Goal: Task Accomplishment & Management: Use online tool/utility

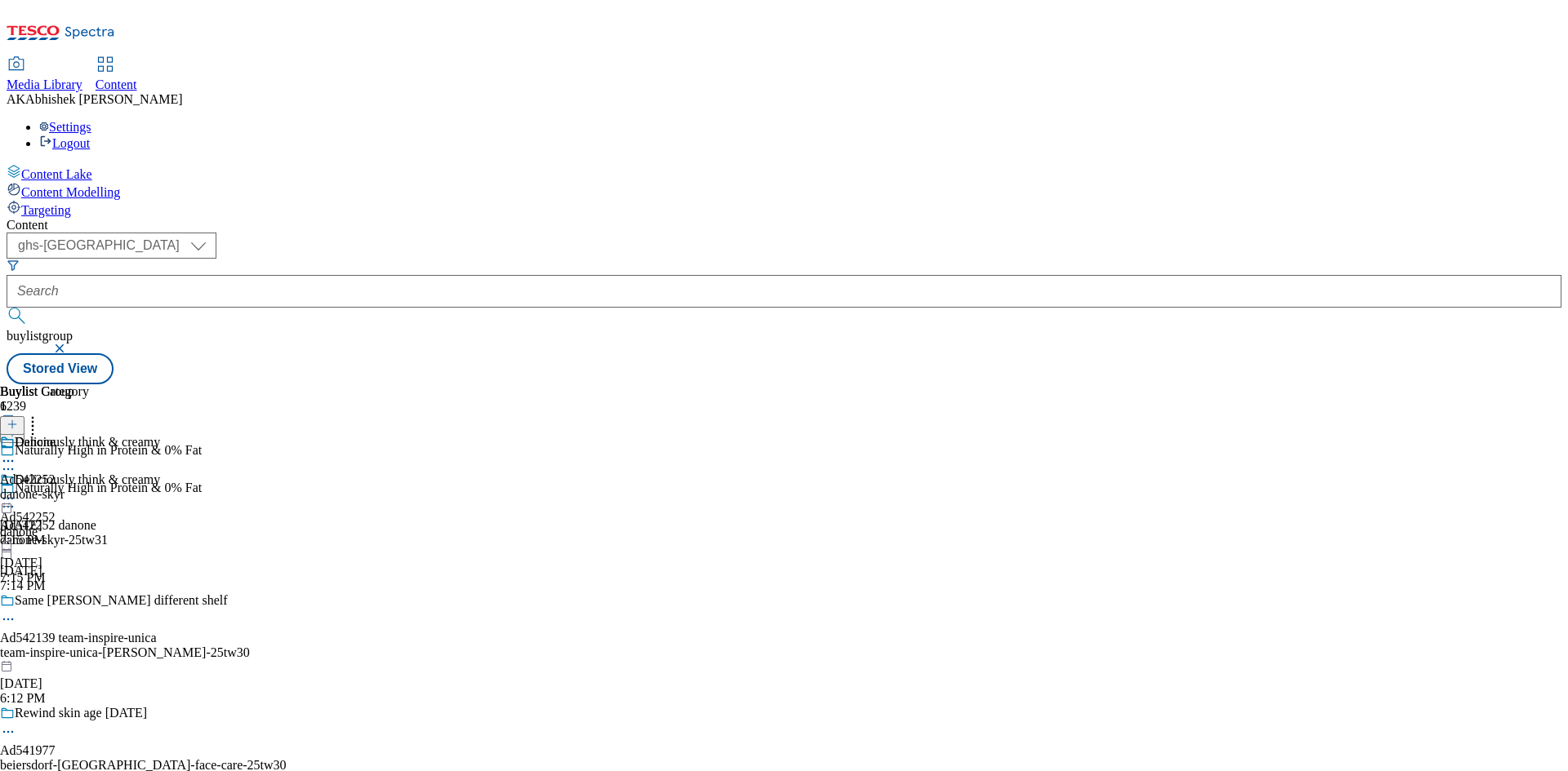
select select "ghs-[GEOGRAPHIC_DATA]"
click at [6, 307] on button "submit" at bounding box center [17, 315] width 23 height 17
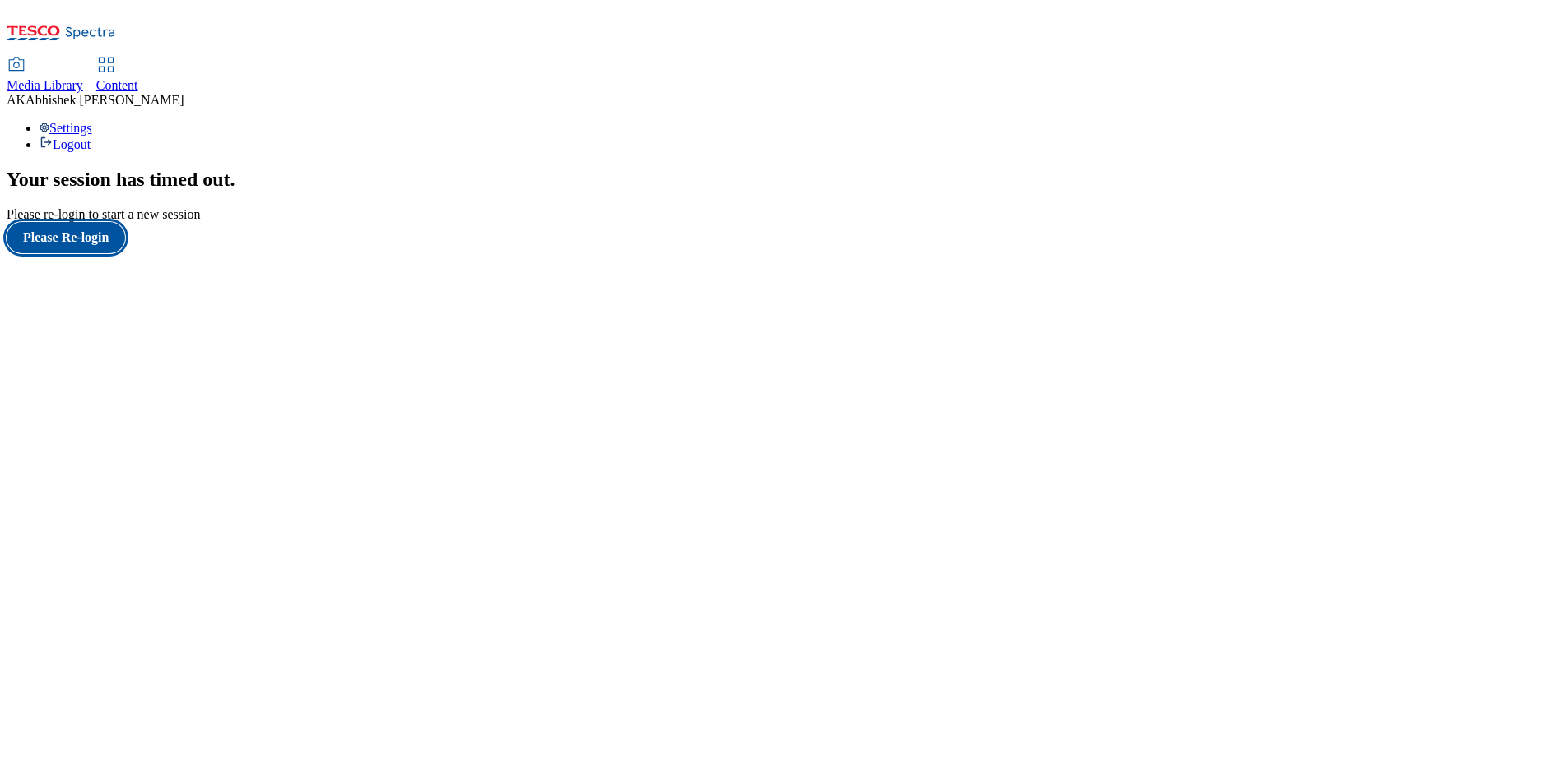
click at [92, 253] on button "Please Re-login" at bounding box center [65, 238] width 119 height 32
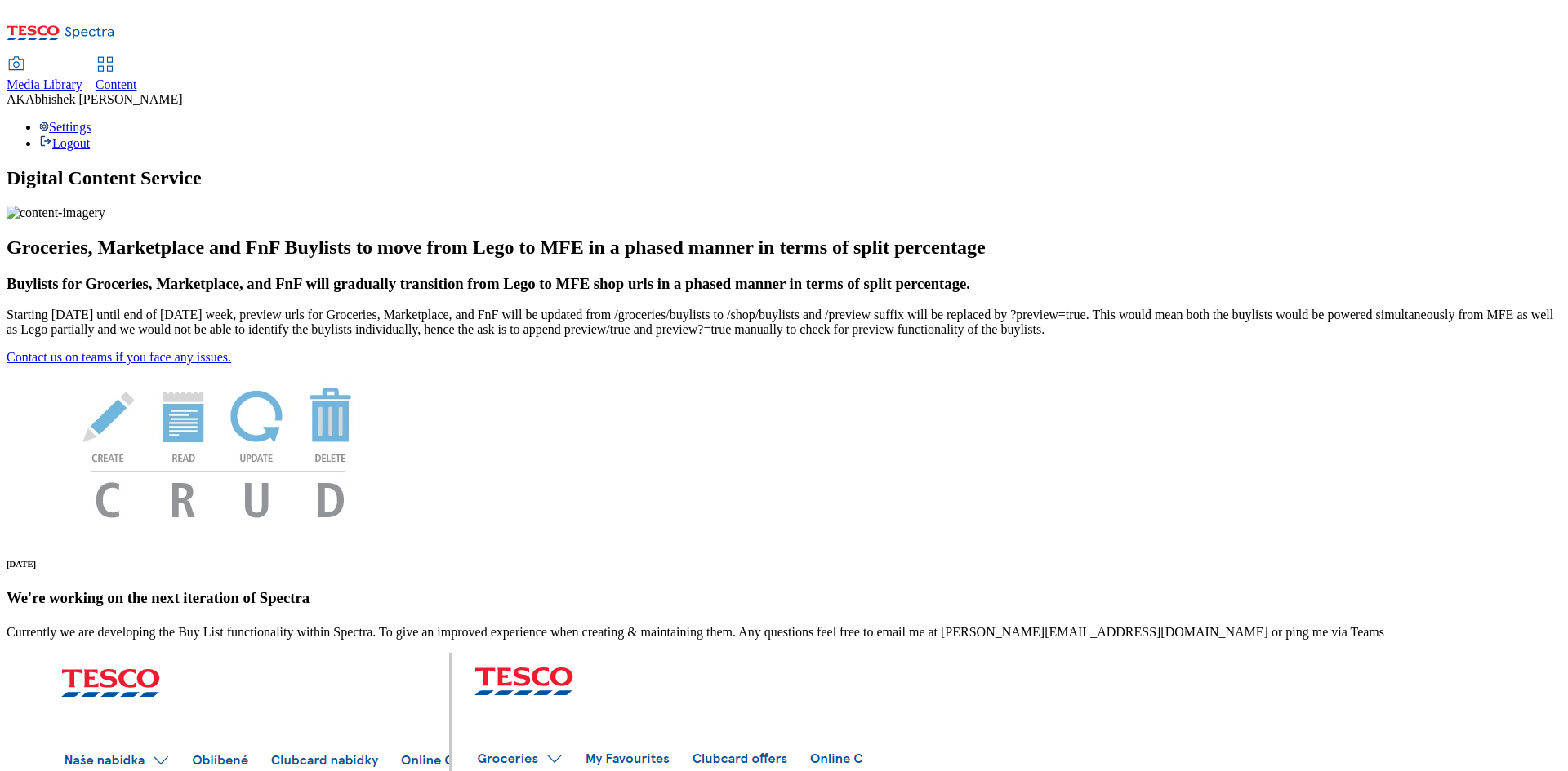
click at [137, 58] on link "Content" at bounding box center [116, 74] width 42 height 34
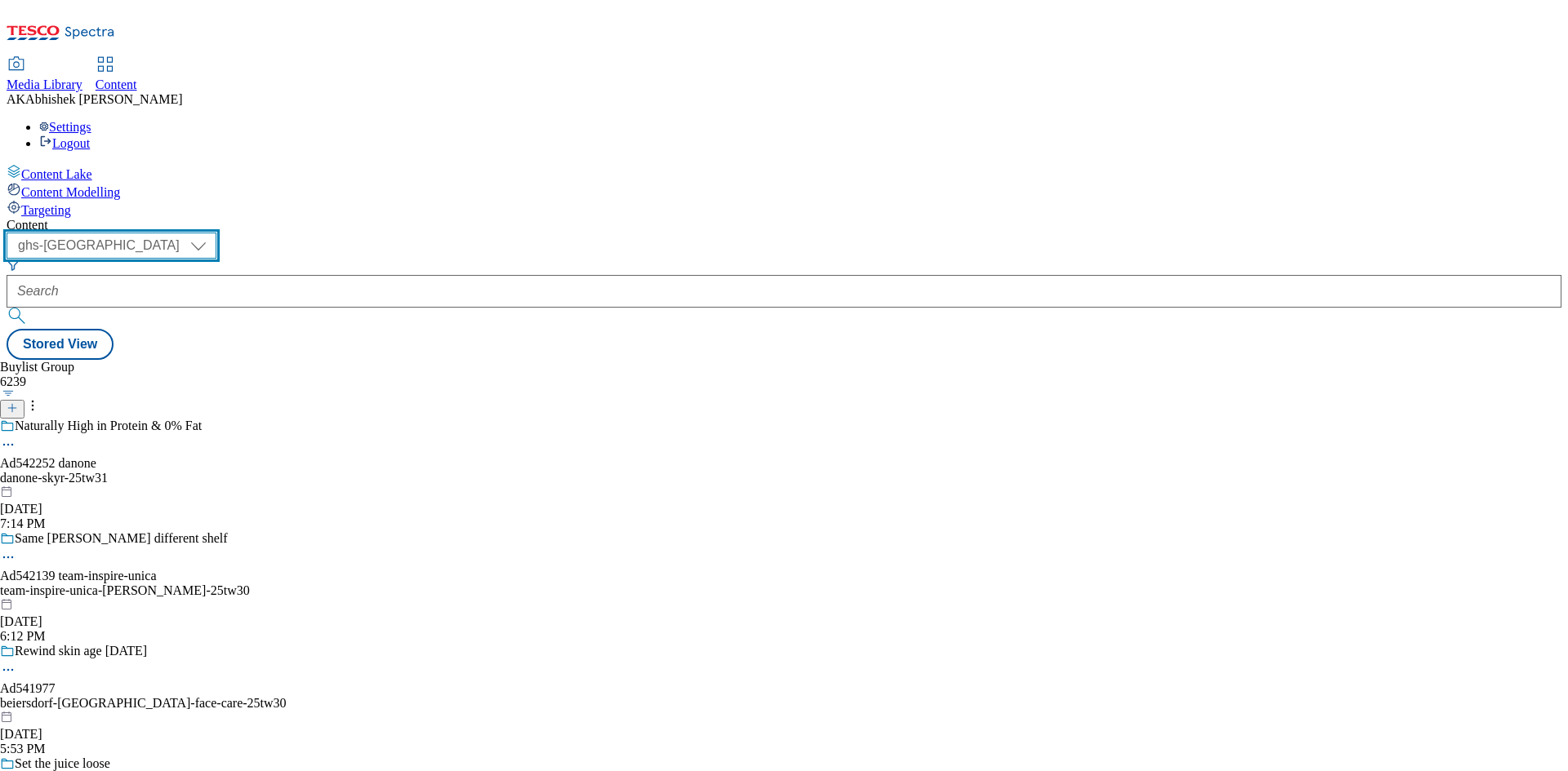
click at [217, 232] on select "ghs-roi ghs-[GEOGRAPHIC_DATA]" at bounding box center [111, 245] width 210 height 26
select select "ghs-roi"
click at [212, 232] on select "ghs-roi ghs-[GEOGRAPHIC_DATA]" at bounding box center [111, 245] width 210 height 26
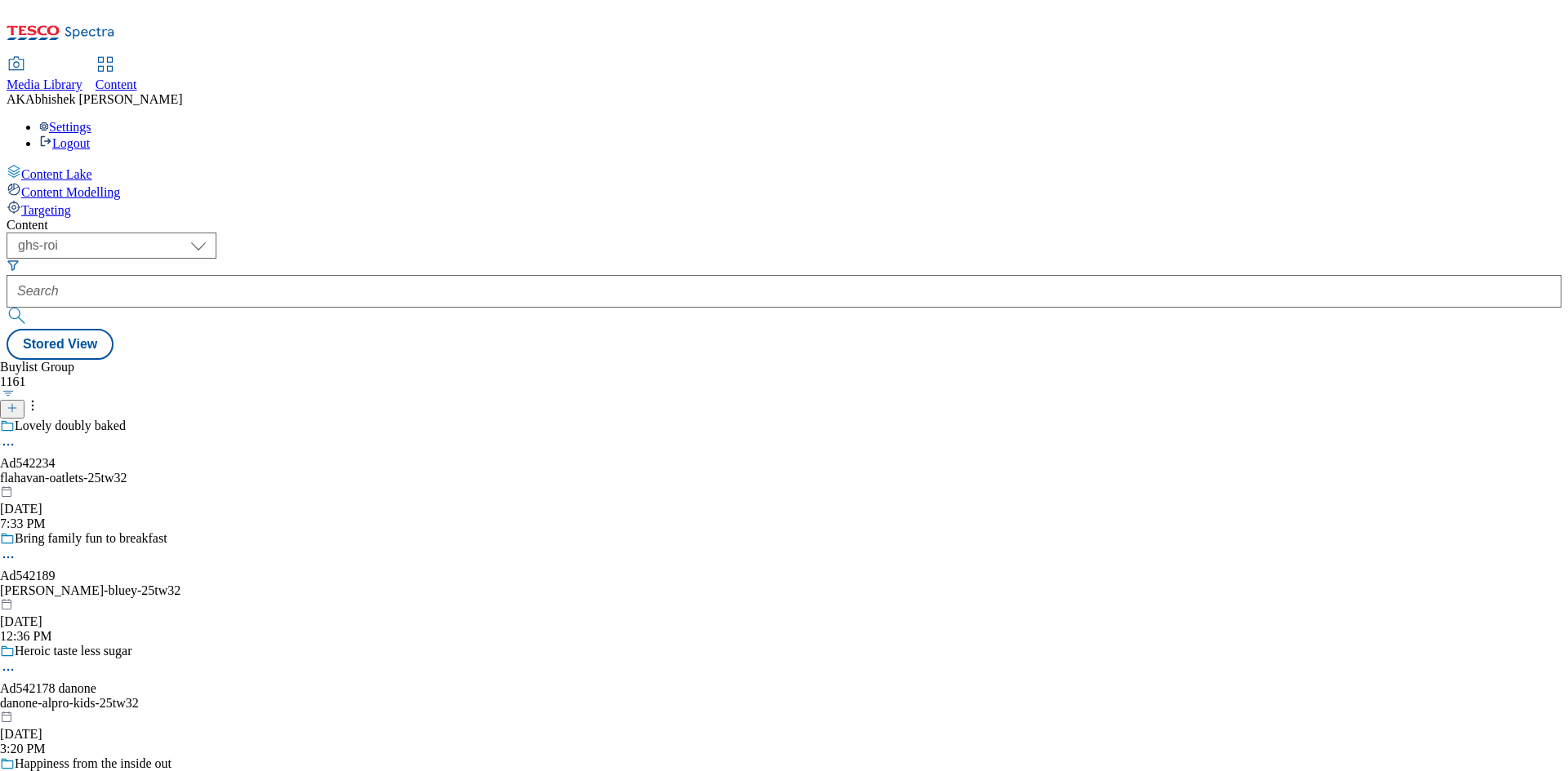
click at [252, 471] on div "flahavan-oatlets-25tw32" at bounding box center [126, 478] width 252 height 15
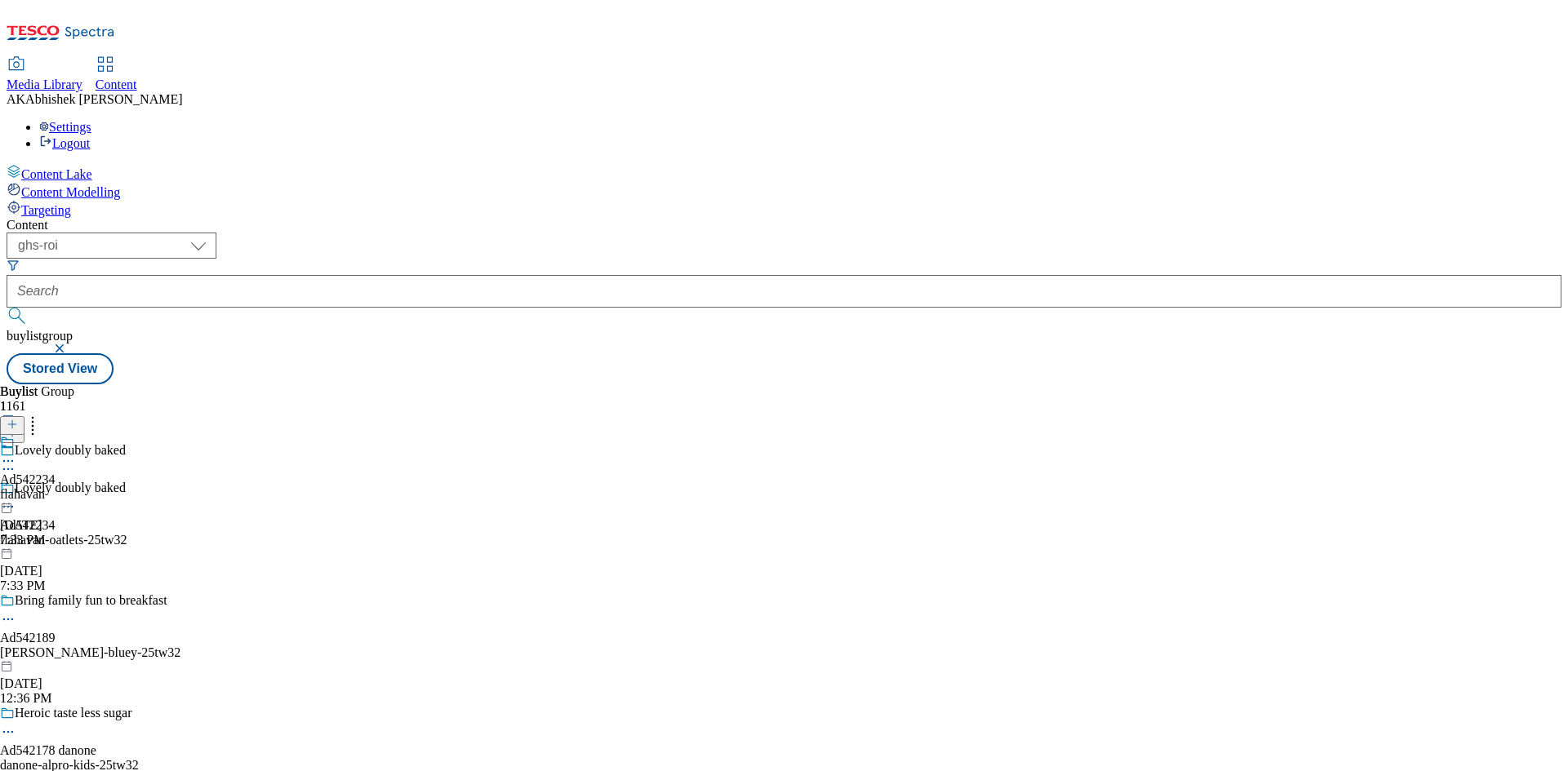
click at [17, 499] on icon at bounding box center [8, 506] width 17 height 17
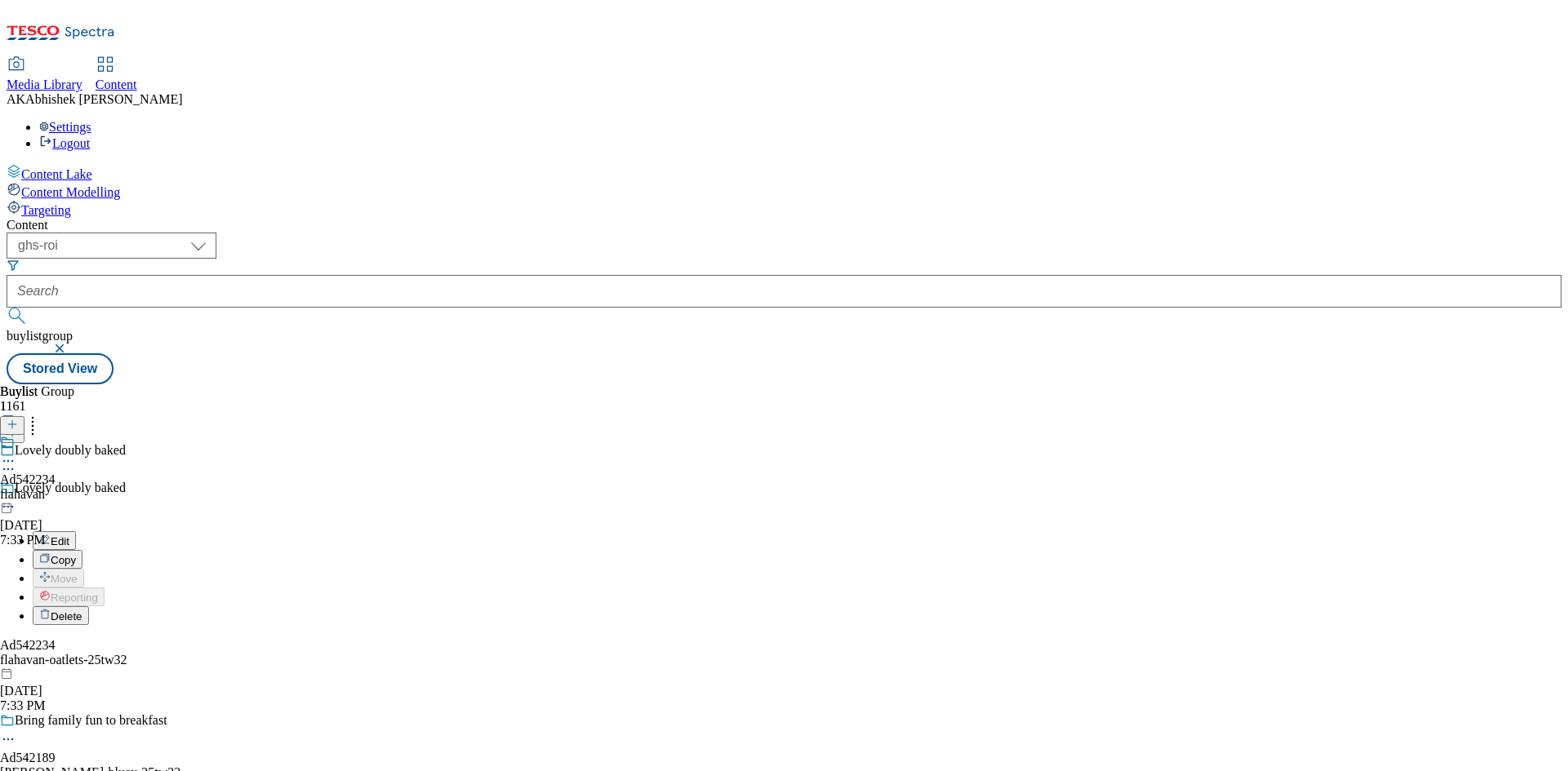
click at [69, 535] on span "Edit" at bounding box center [60, 541] width 19 height 12
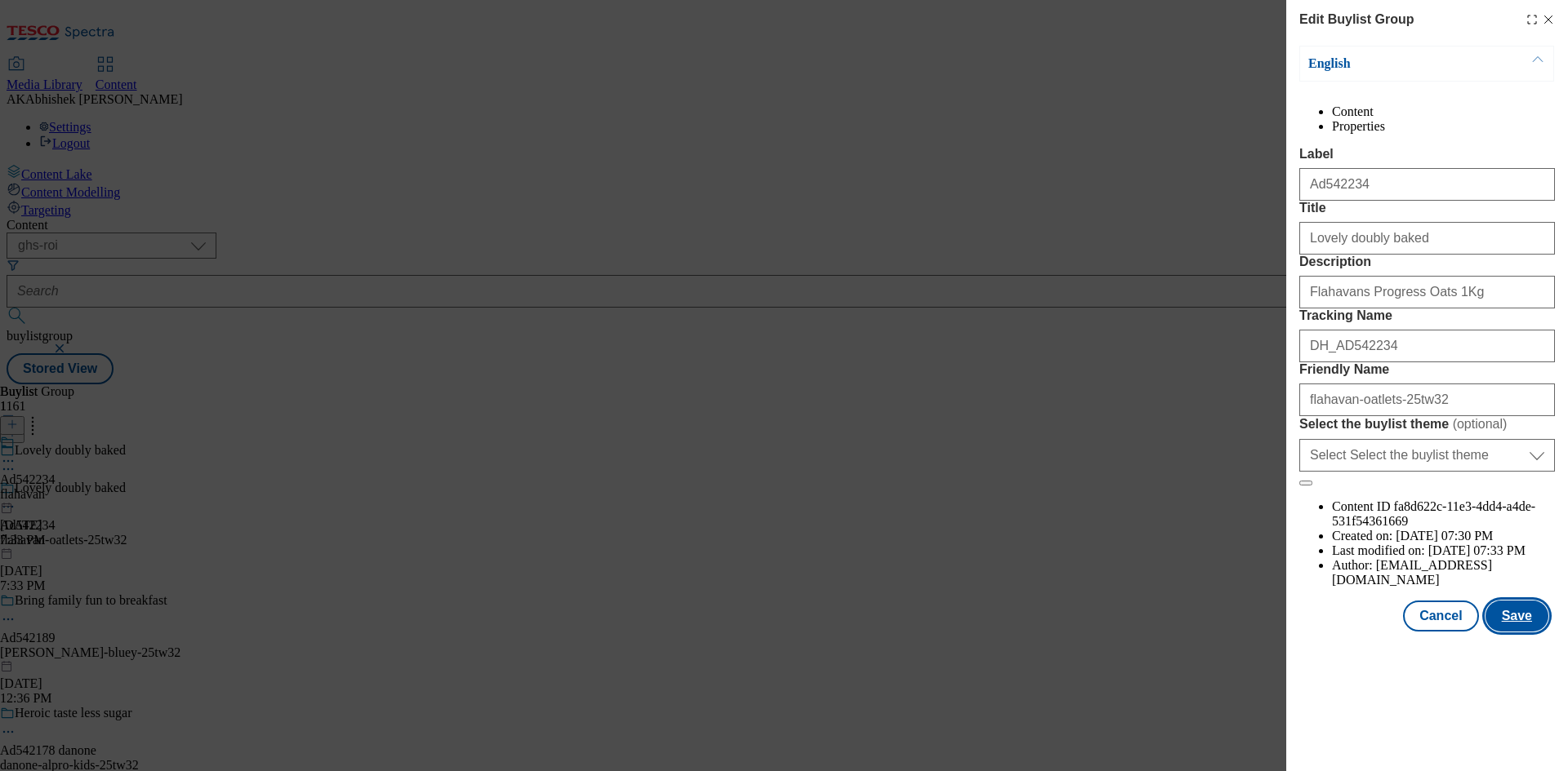
click at [1523, 632] on button "Save" at bounding box center [1517, 616] width 63 height 31
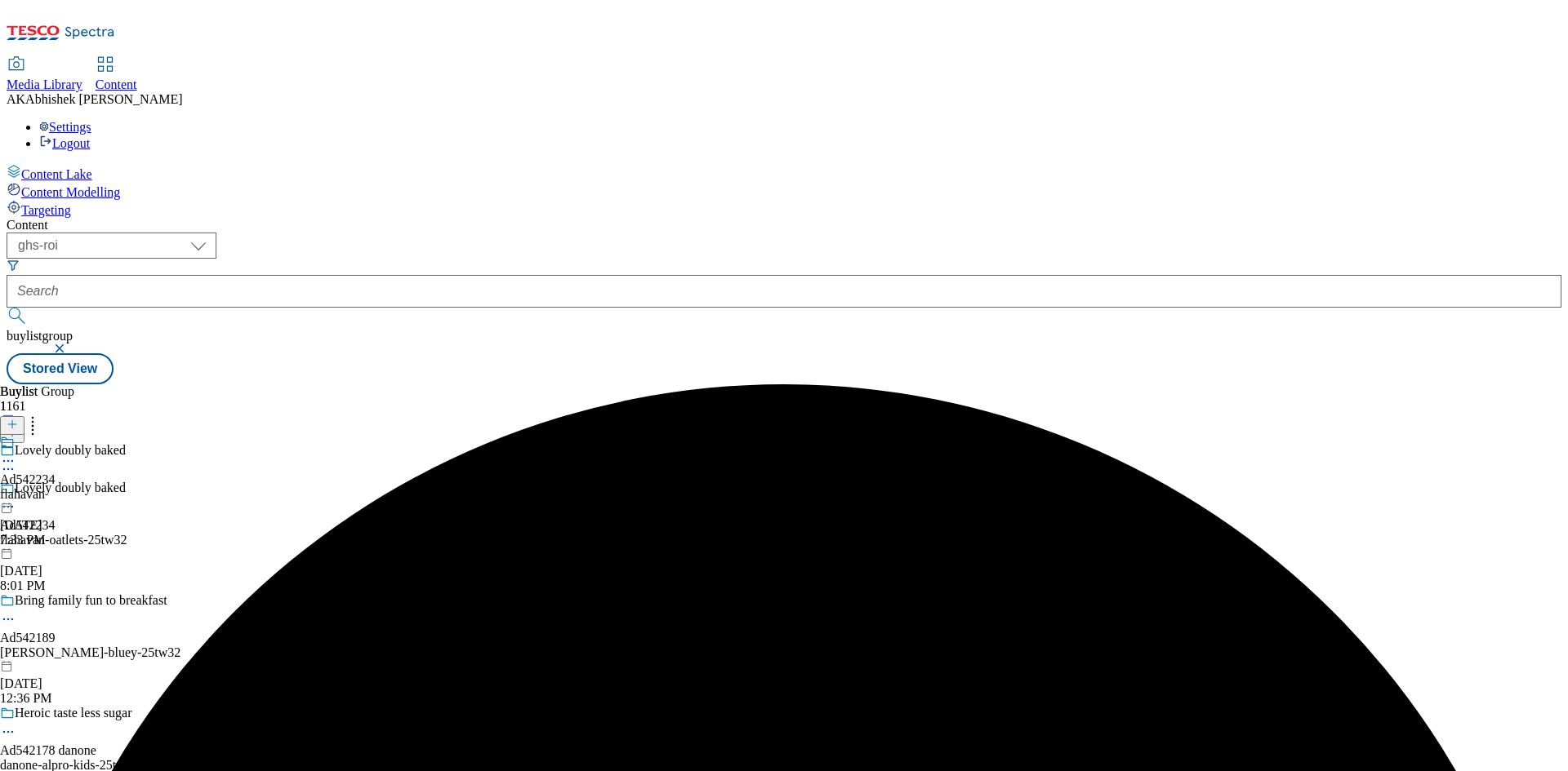
click at [17, 453] on icon at bounding box center [8, 461] width 17 height 17
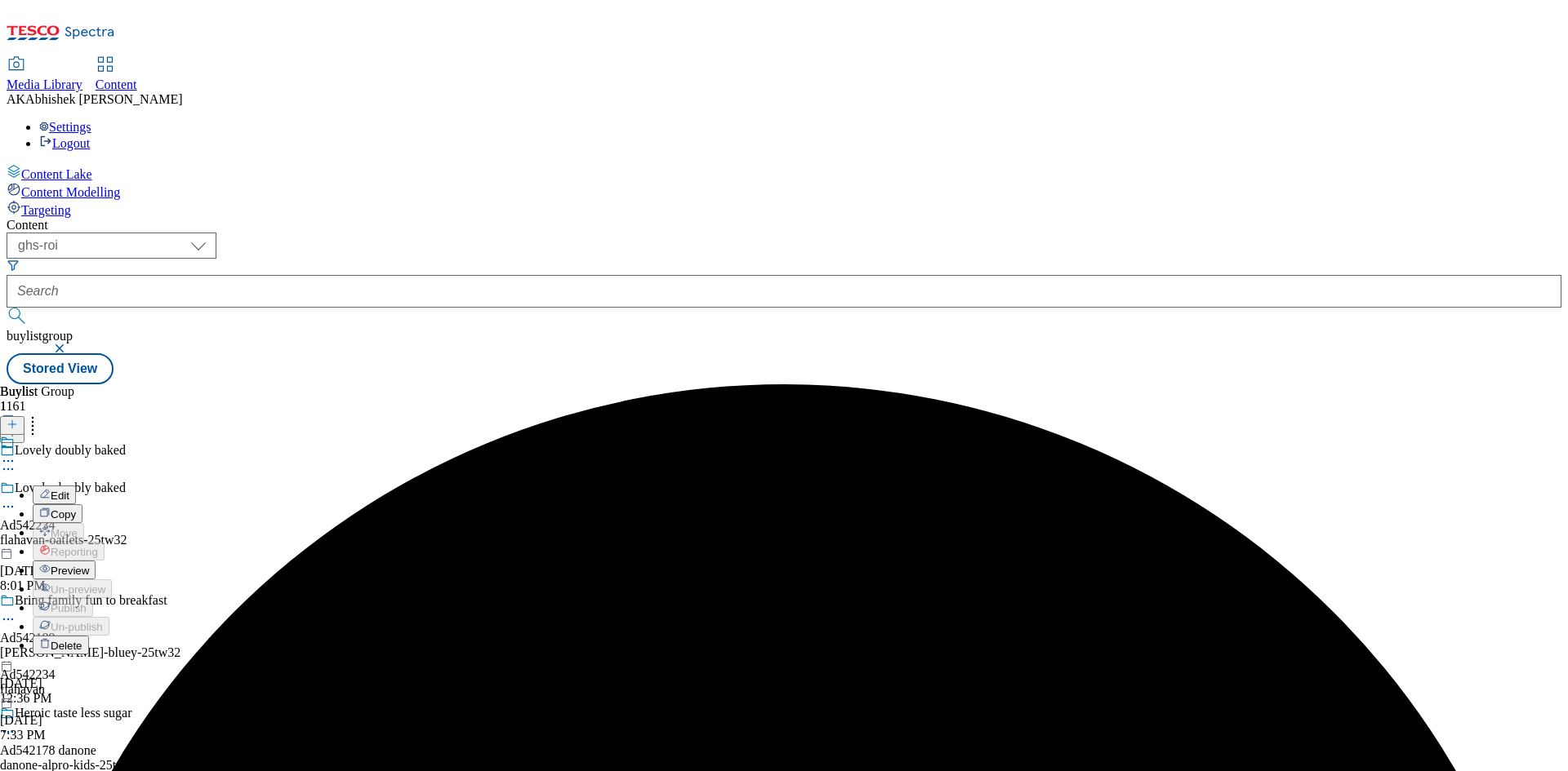
click at [76, 485] on button "Edit" at bounding box center [54, 495] width 44 height 19
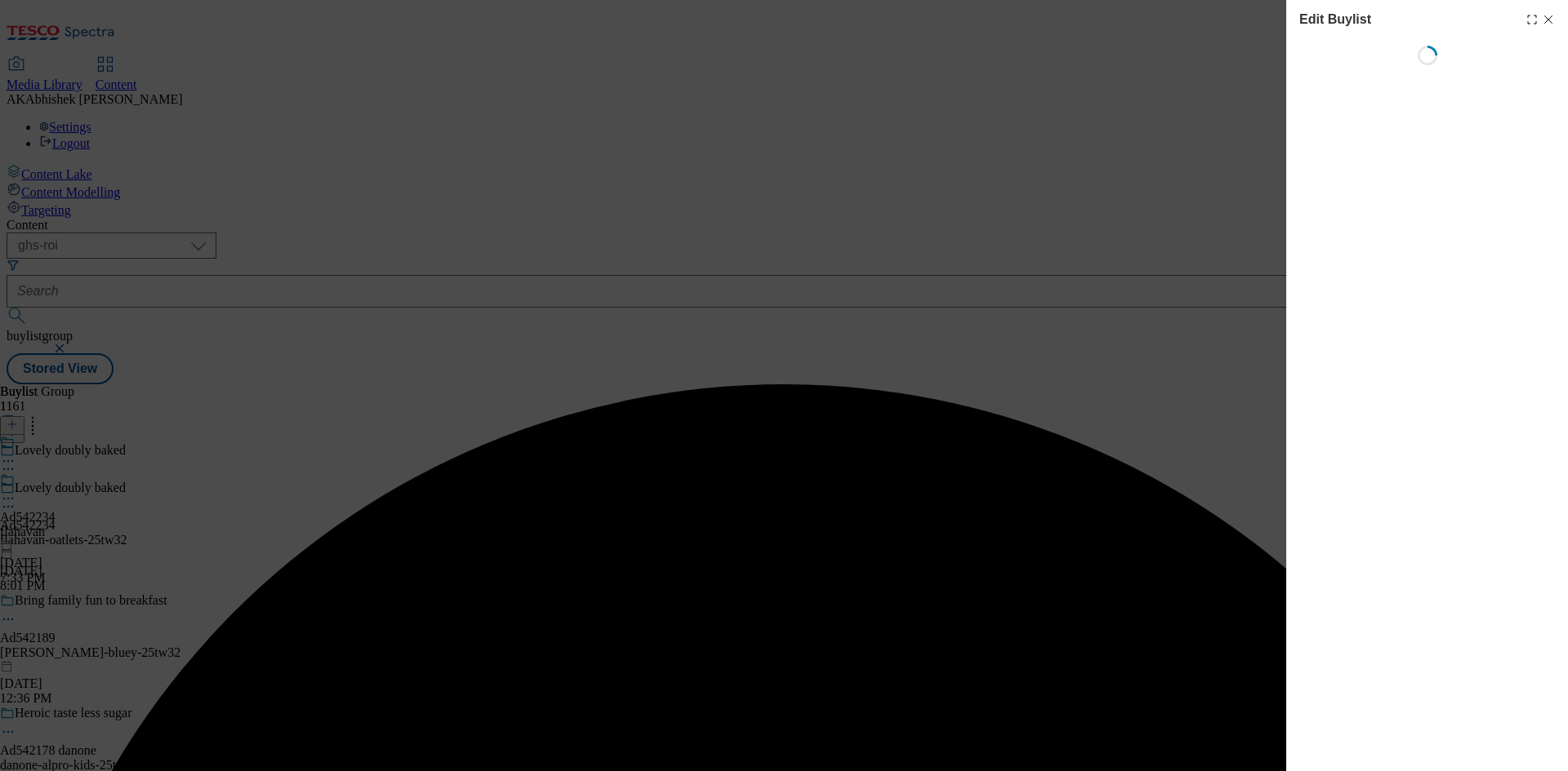
select select "tactical"
select select "supplier funded short term 1-3 weeks"
select select "dunnhumby"
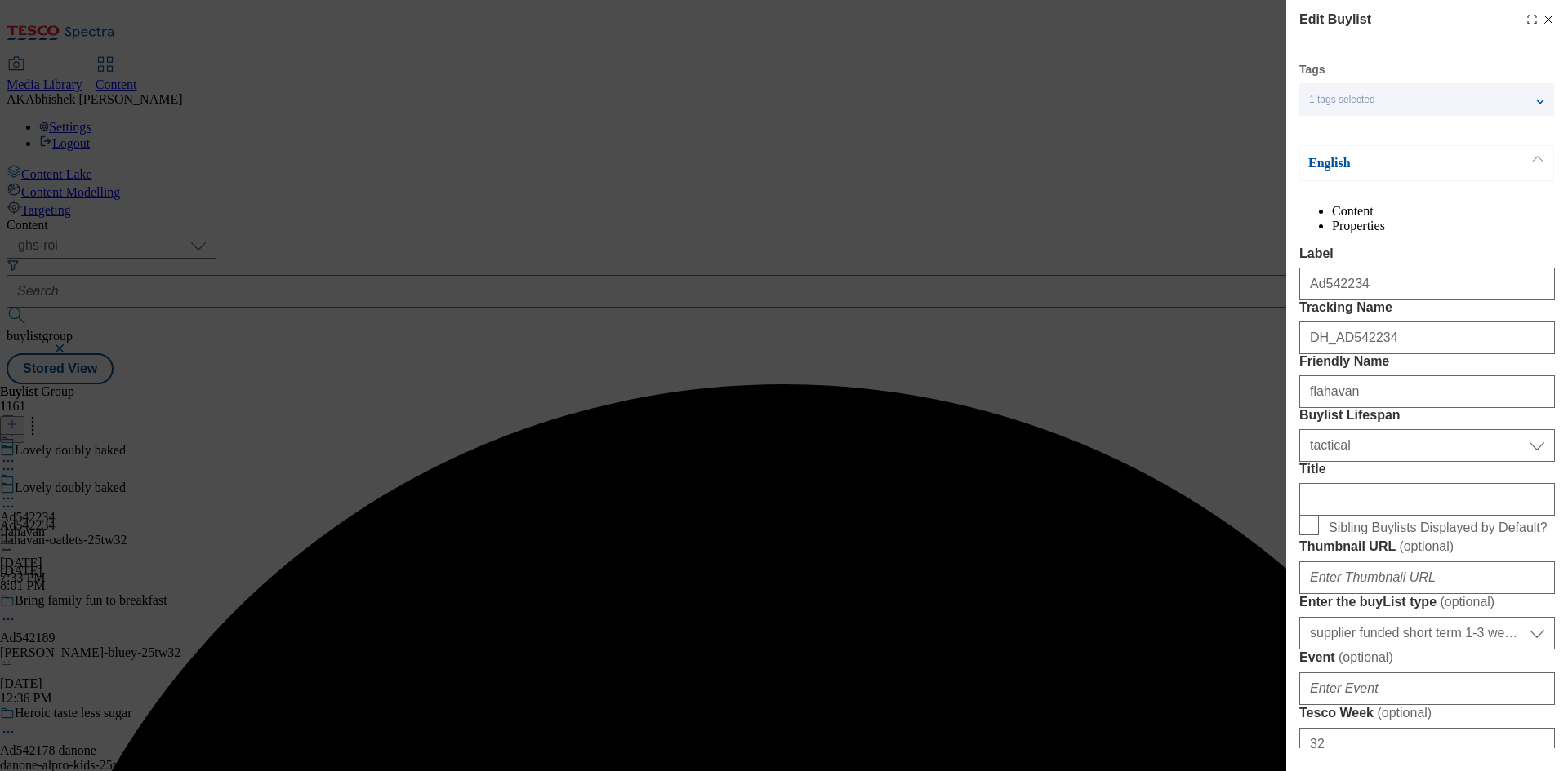
select select "Banner"
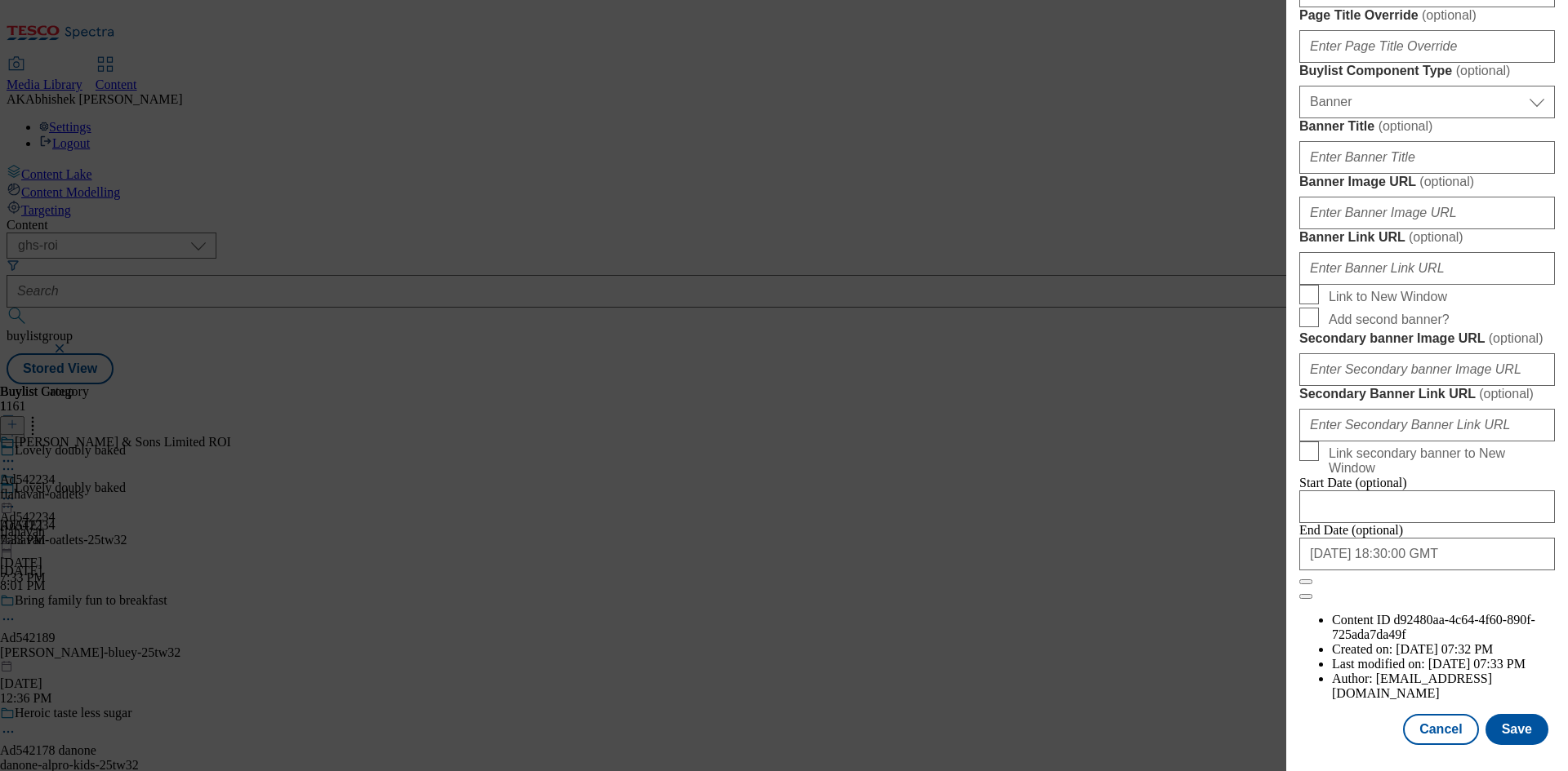
scroll to position [1603, 0]
click at [1509, 724] on button "Save" at bounding box center [1517, 730] width 63 height 31
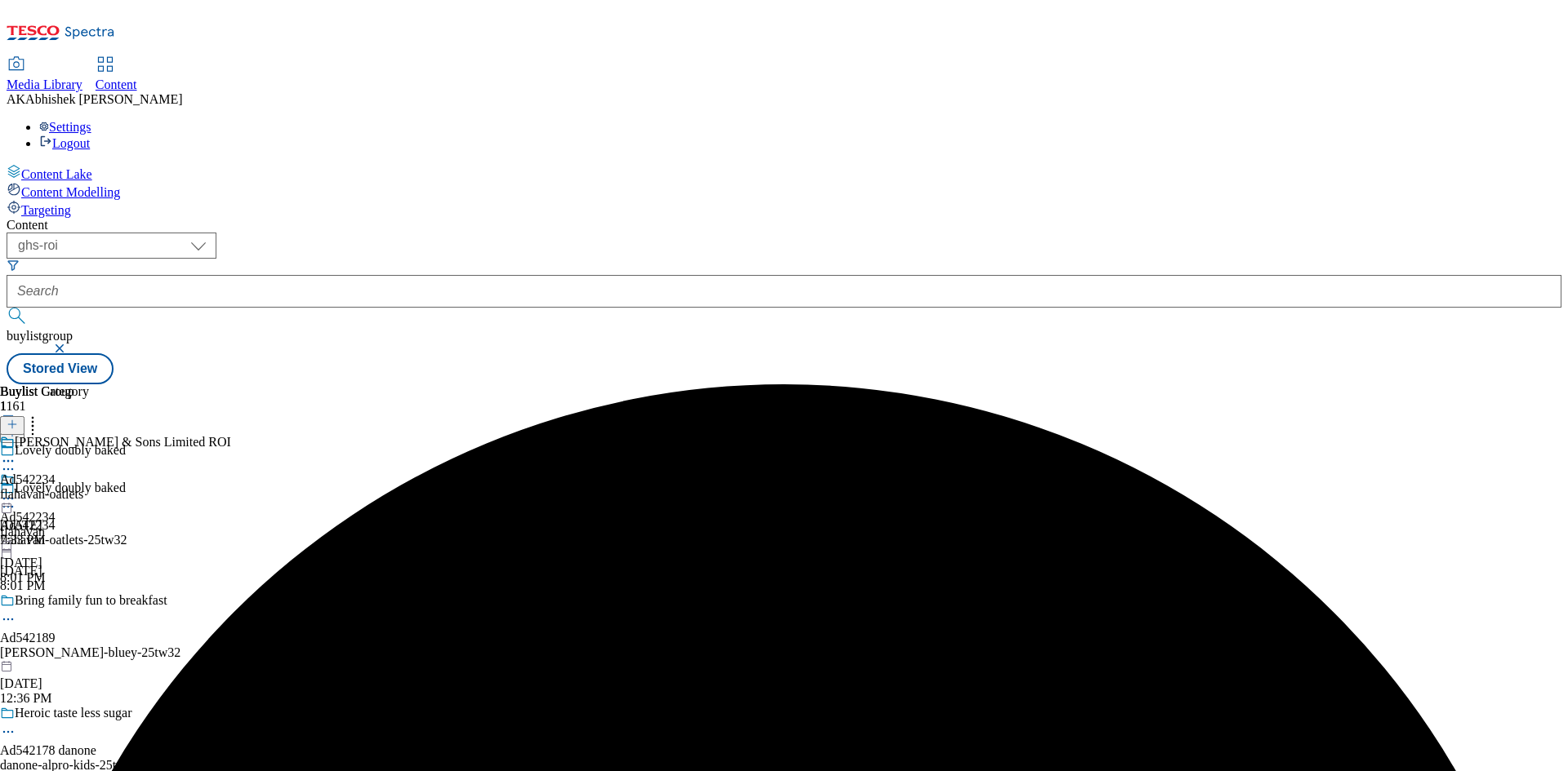
click at [17, 453] on icon at bounding box center [8, 461] width 17 height 17
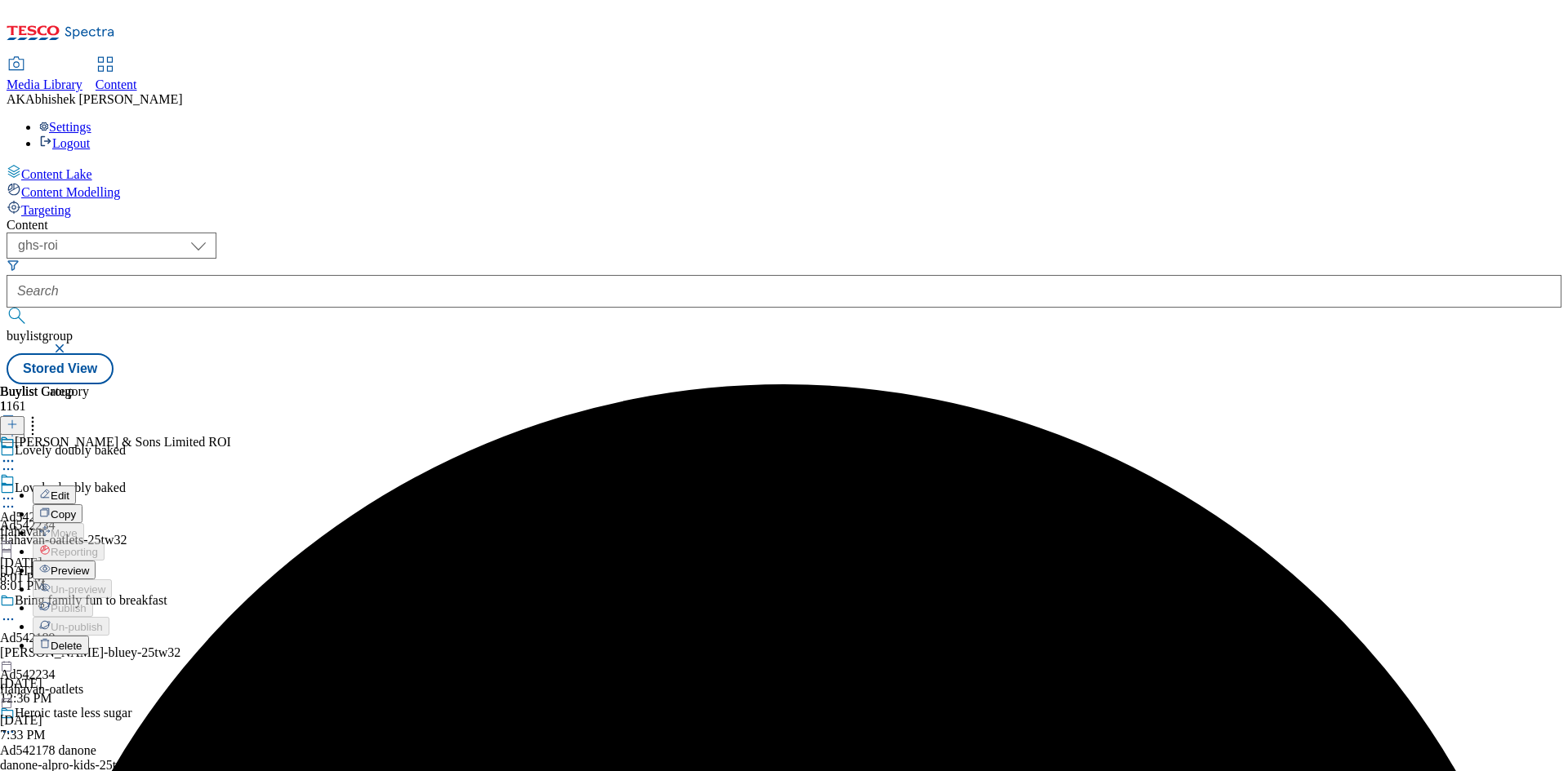
click at [69, 490] on span "Edit" at bounding box center [60, 496] width 19 height 12
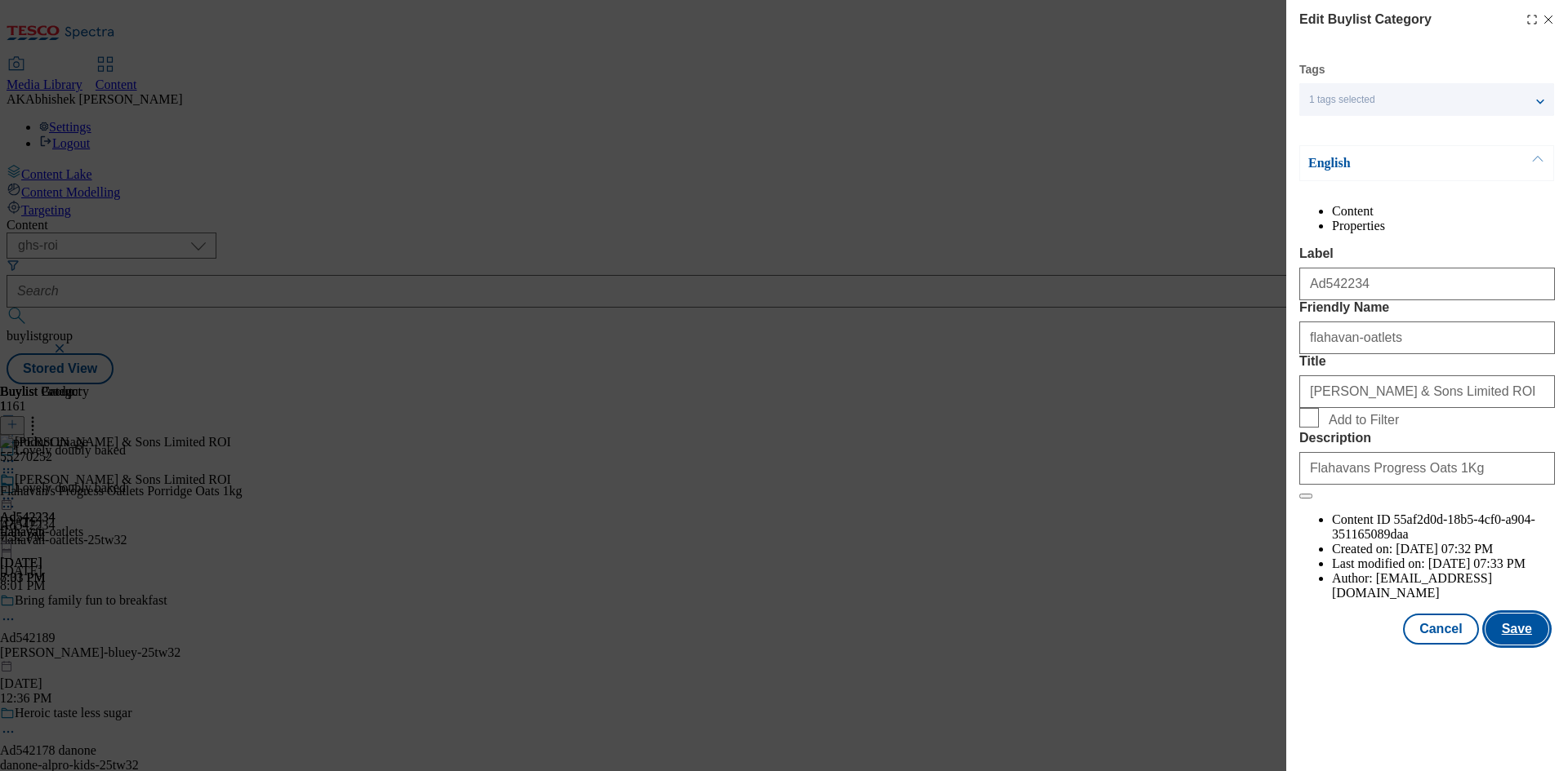
click at [1512, 645] on button "Save" at bounding box center [1517, 630] width 63 height 31
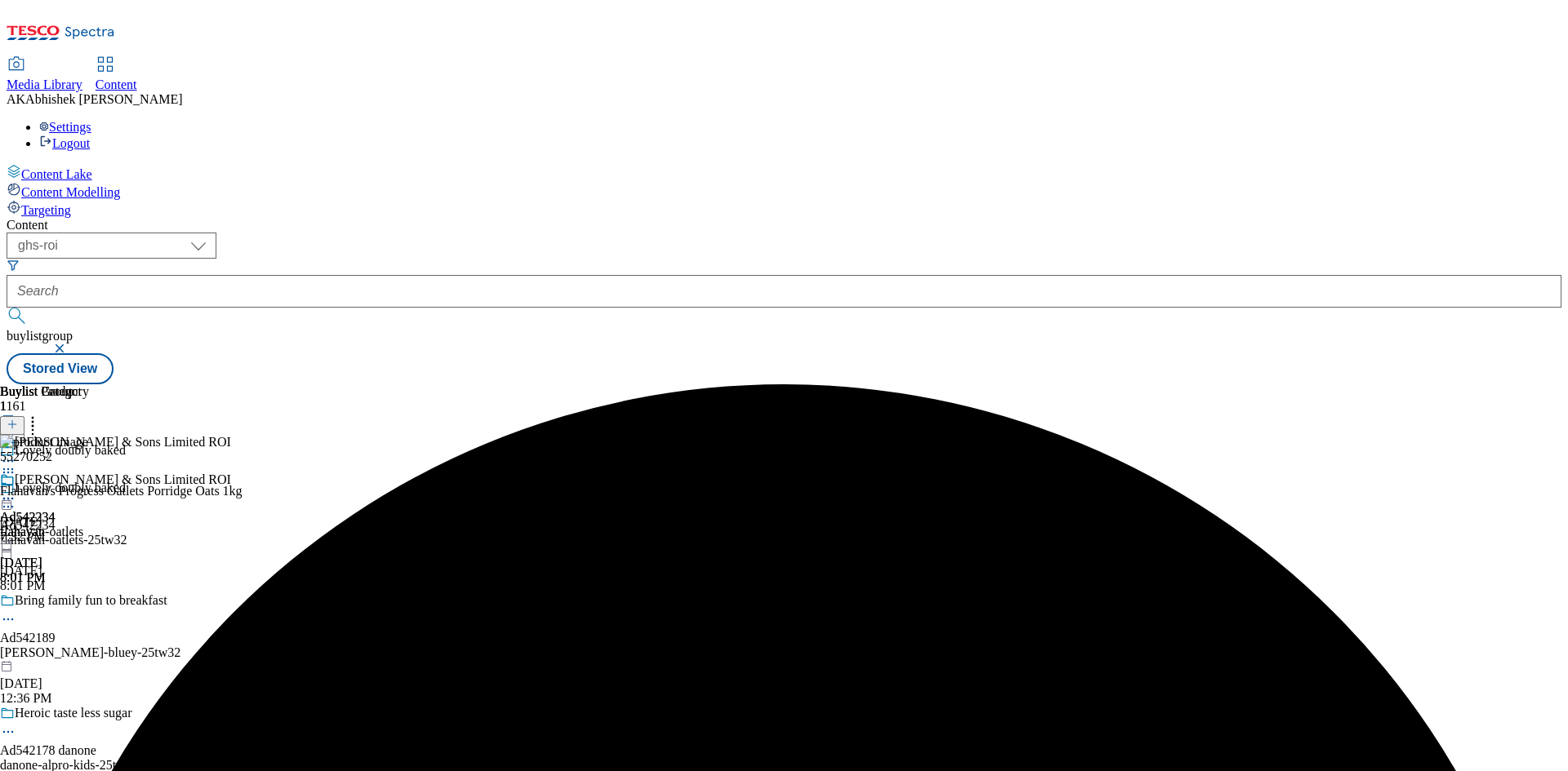
click at [14, 498] on circle at bounding box center [12, 499] width 3 height 3
click at [95, 598] on button "Preview" at bounding box center [64, 608] width 63 height 19
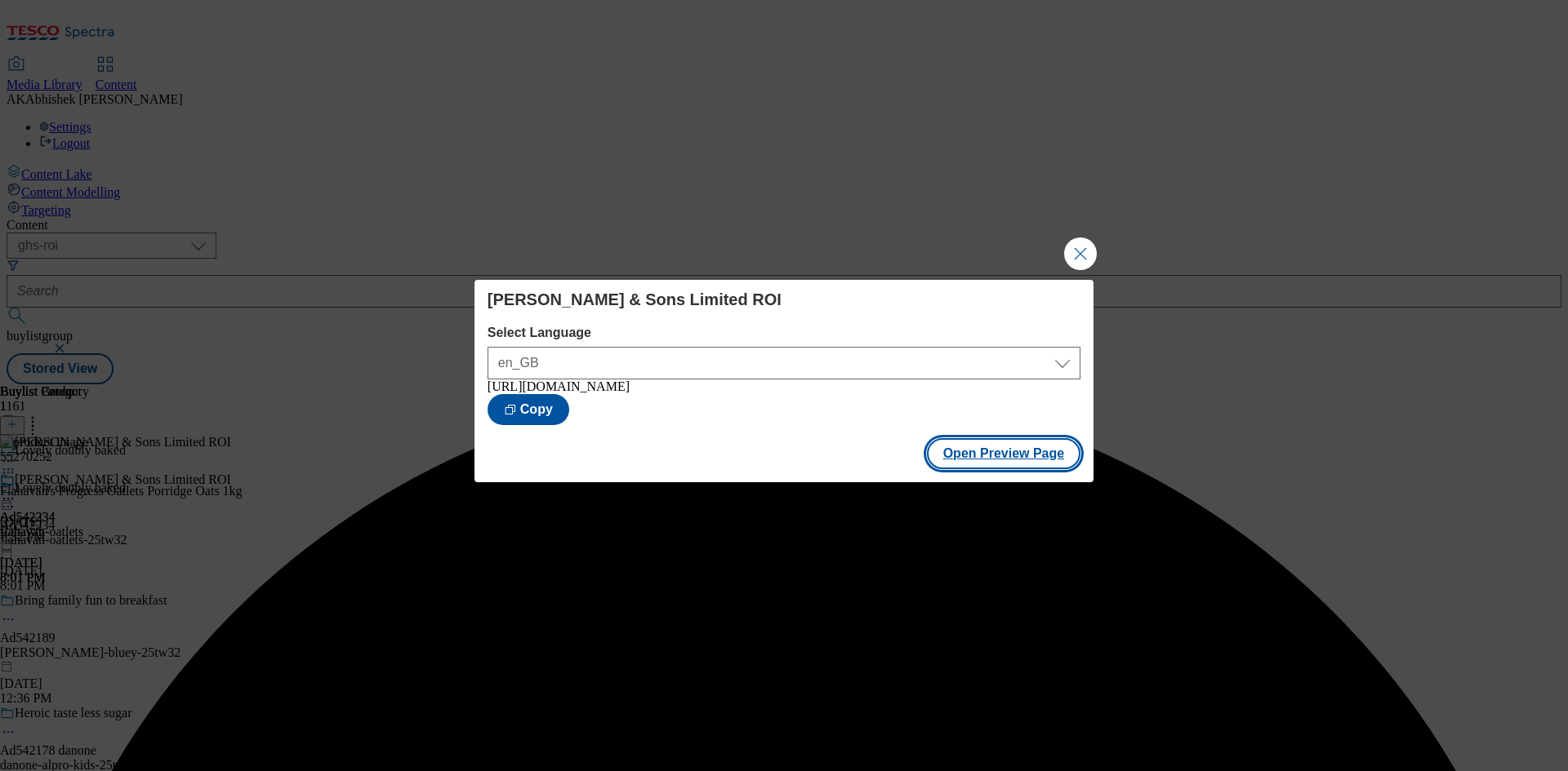
click at [1046, 458] on button "Open Preview Page" at bounding box center [1004, 454] width 155 height 31
click at [1076, 237] on button "Close Modal" at bounding box center [1080, 253] width 32 height 32
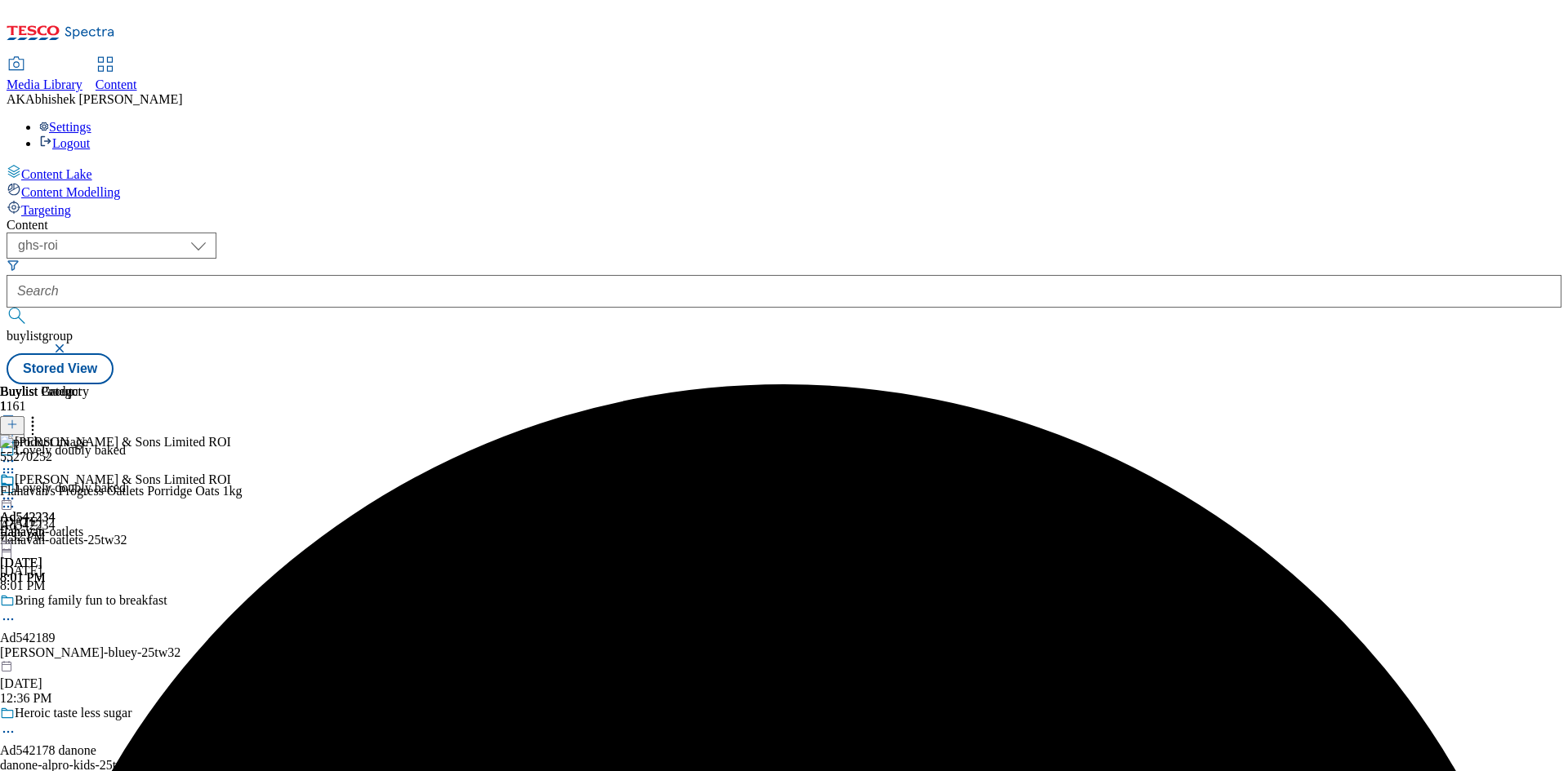
click at [17, 491] on icon at bounding box center [8, 499] width 17 height 17
click at [86, 658] on span "Publish" at bounding box center [68, 664] width 36 height 12
